Goal: Check status: Check status

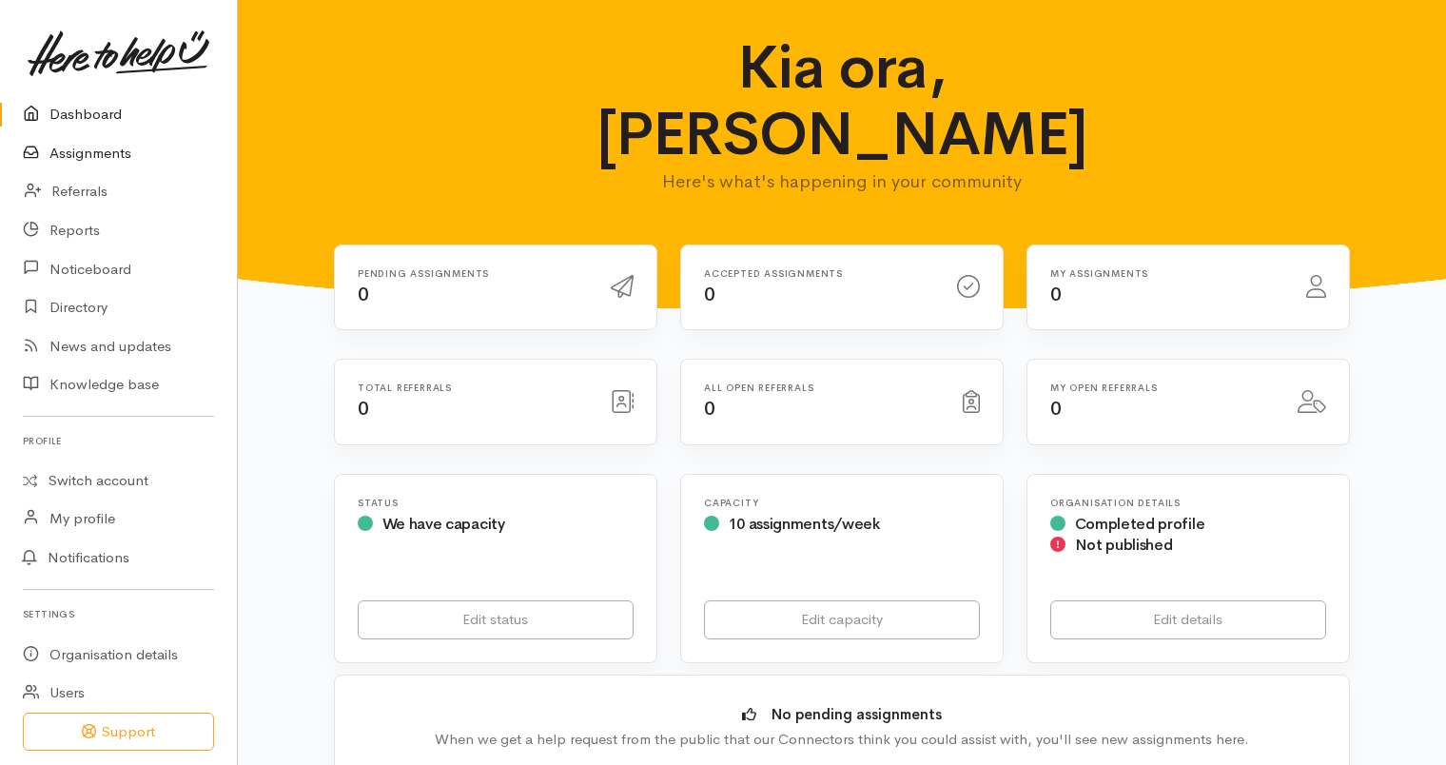
click at [118, 155] on link "Assignments" at bounding box center [118, 153] width 237 height 39
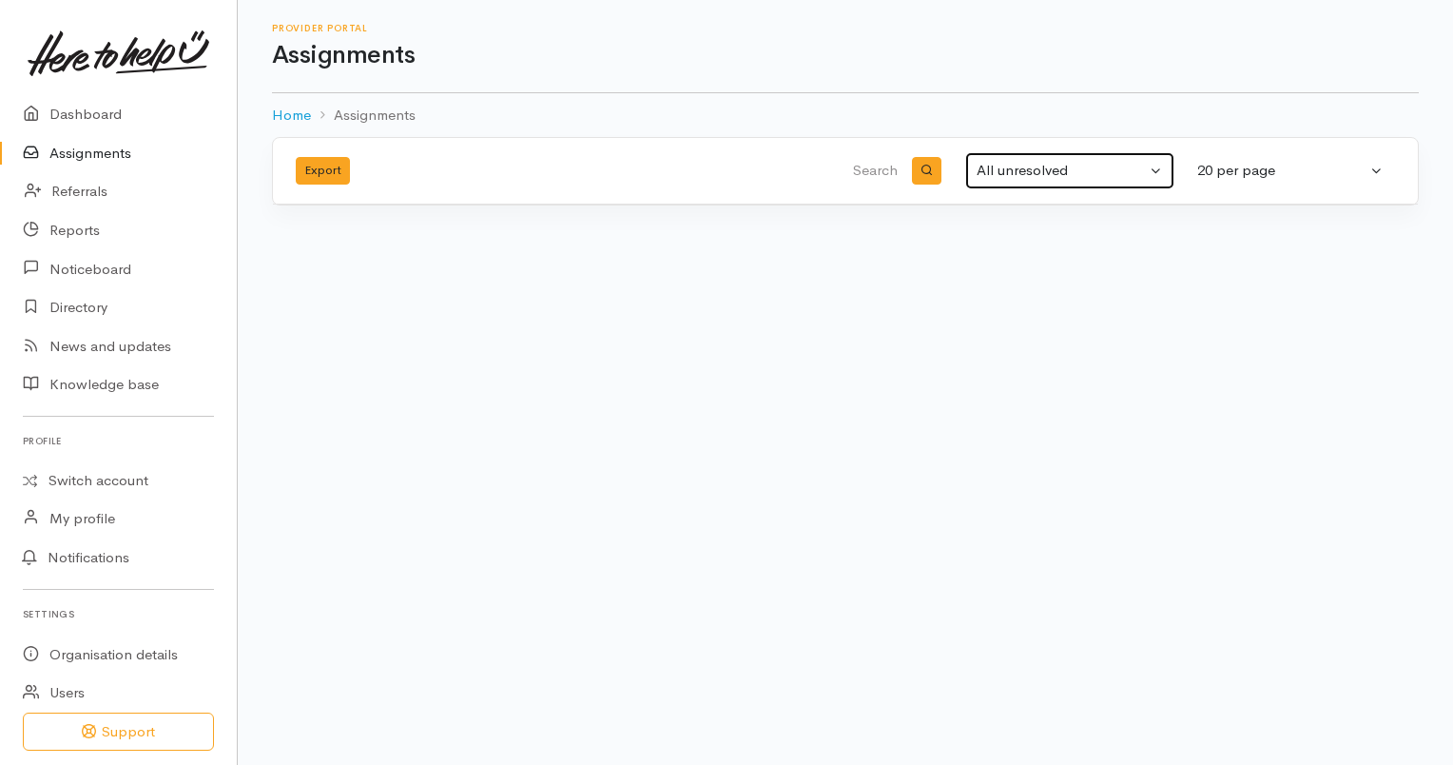
click at [1114, 177] on div "All unresolved" at bounding box center [1061, 171] width 169 height 22
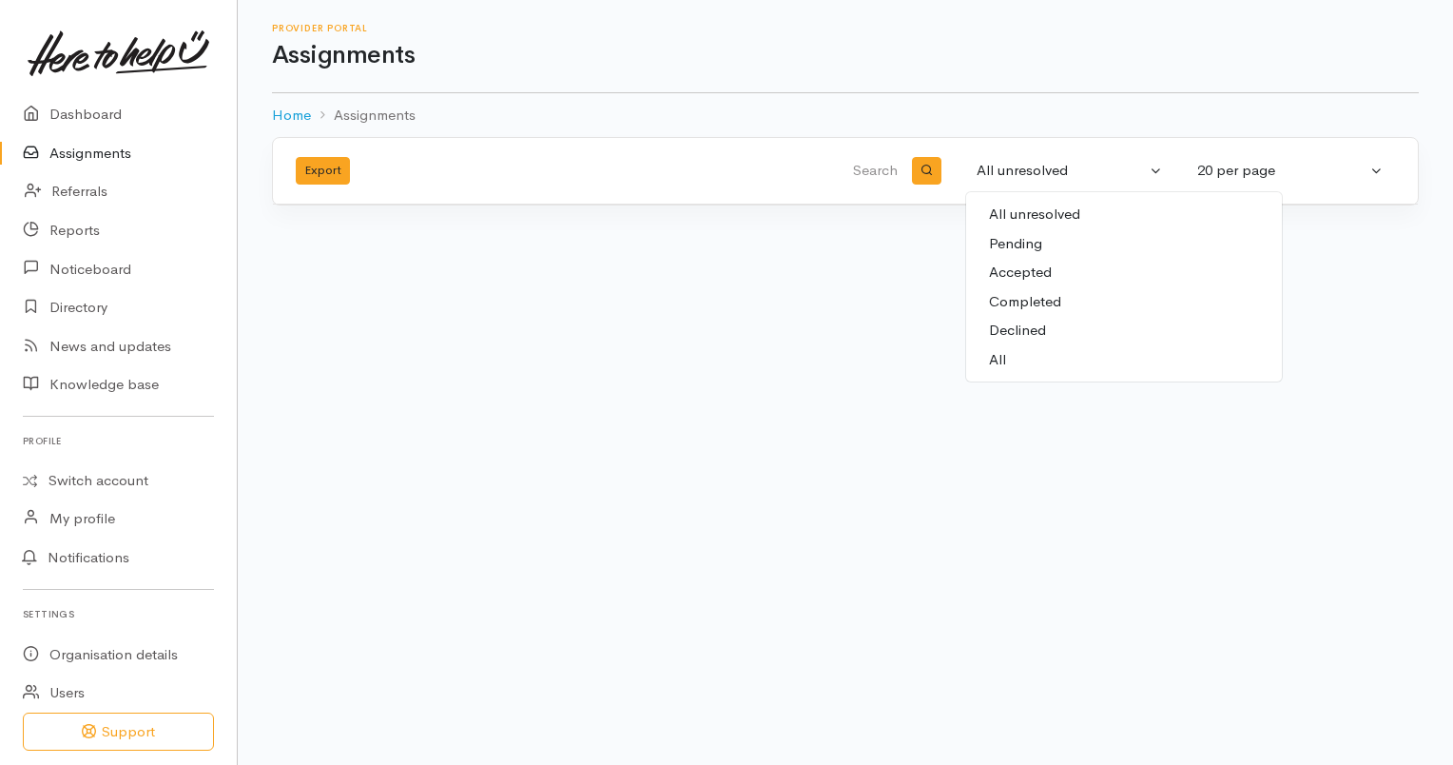
click at [1034, 300] on span "Completed" at bounding box center [1025, 302] width 72 height 22
select select "Completed"
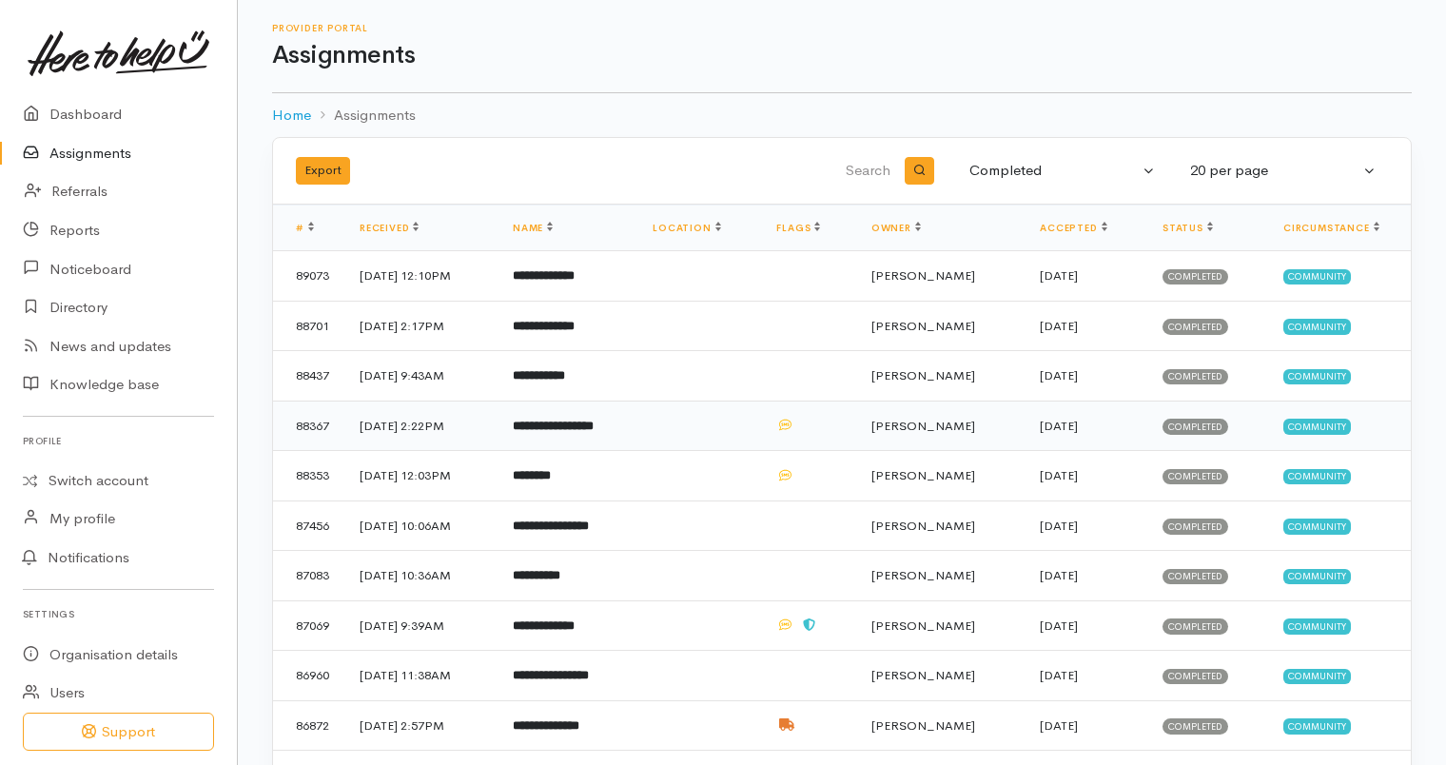
click at [593, 427] on b "**********" at bounding box center [553, 425] width 81 height 12
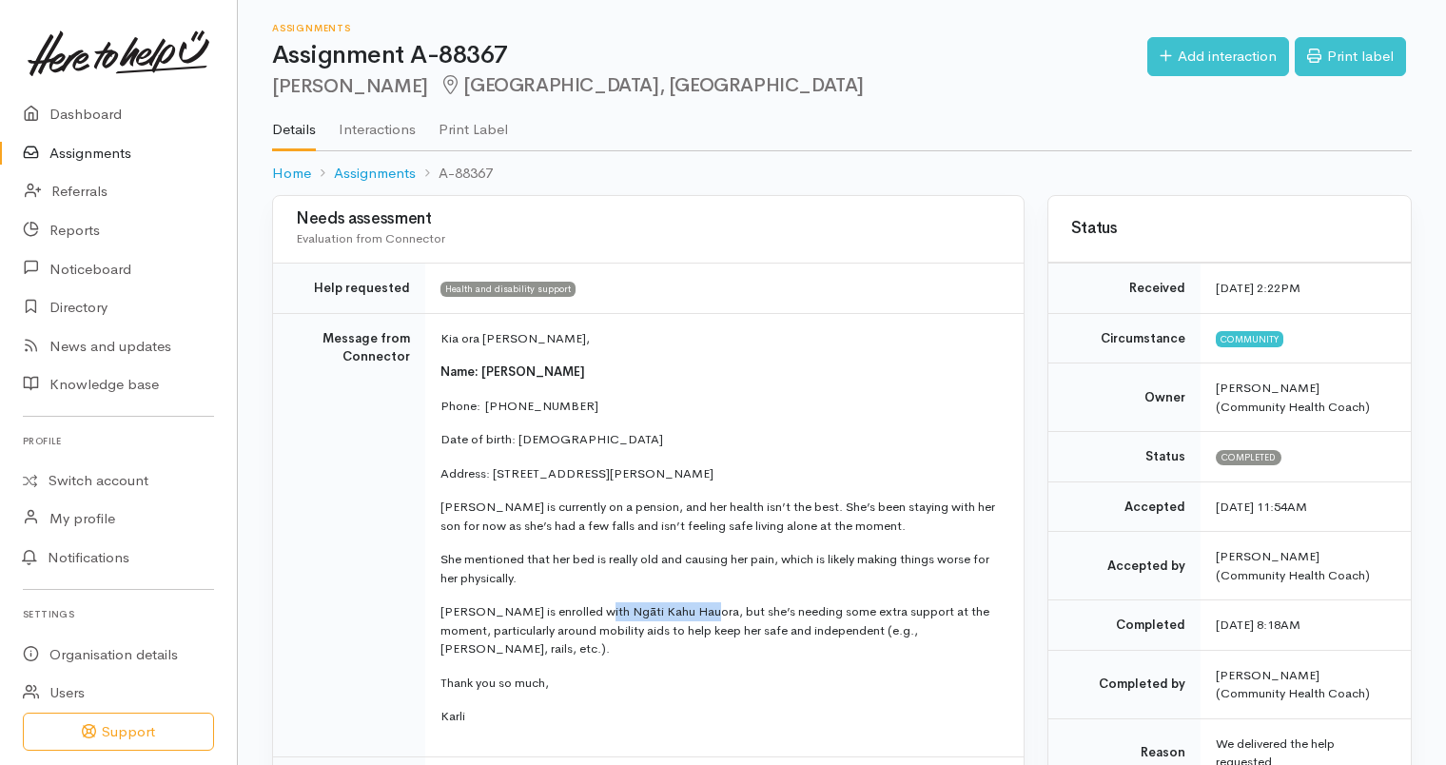
drag, startPoint x: 588, startPoint y: 606, endPoint x: 693, endPoint y: 592, distance: 106.4
click at [693, 592] on td "Kia ora Ella, Name: Mereraihia Roberts Phone:  0204754890 Date of birth: 29/05/…" at bounding box center [724, 534] width 598 height 443
copy p "Ngāti Kahu Hauora"
